Goal: Transaction & Acquisition: Purchase product/service

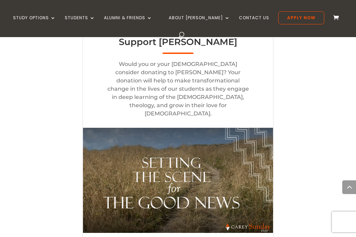
scroll to position [977, 0]
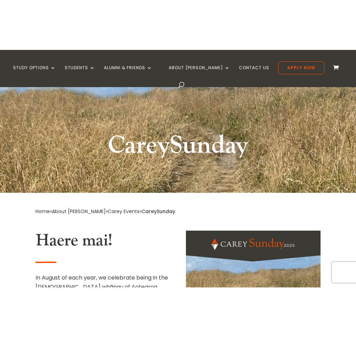
scroll to position [0, 0]
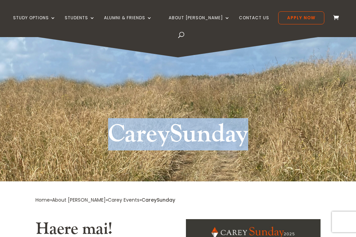
click at [90, 85] on div "CareySunday" at bounding box center [178, 107] width 356 height 150
drag, startPoint x: 90, startPoint y: 85, endPoint x: 172, endPoint y: 91, distance: 82.0
click at [172, 91] on div "CareySunday" at bounding box center [178, 107] width 356 height 150
